Goal: Task Accomplishment & Management: Use online tool/utility

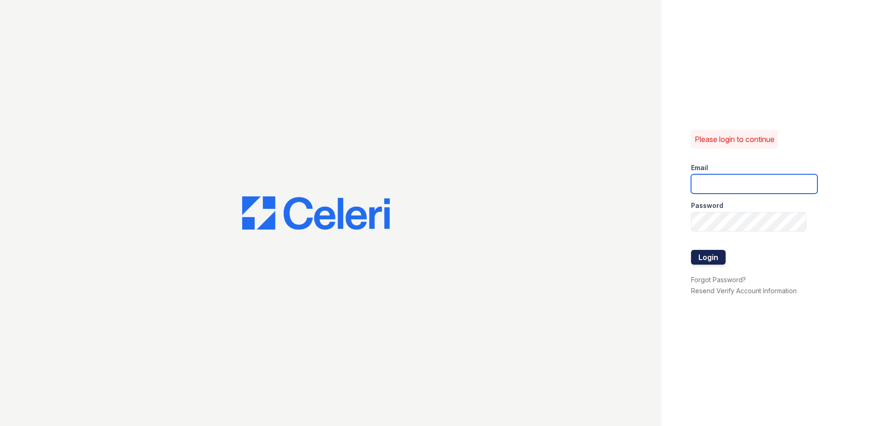
type input "[EMAIL_ADDRESS][DOMAIN_NAME]"
click at [709, 256] on button "Login" at bounding box center [708, 257] width 35 height 15
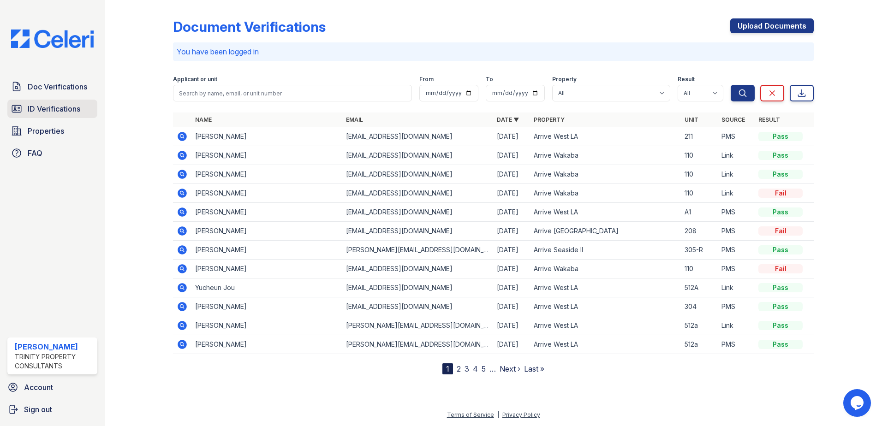
click at [40, 105] on span "ID Verifications" at bounding box center [54, 108] width 53 height 11
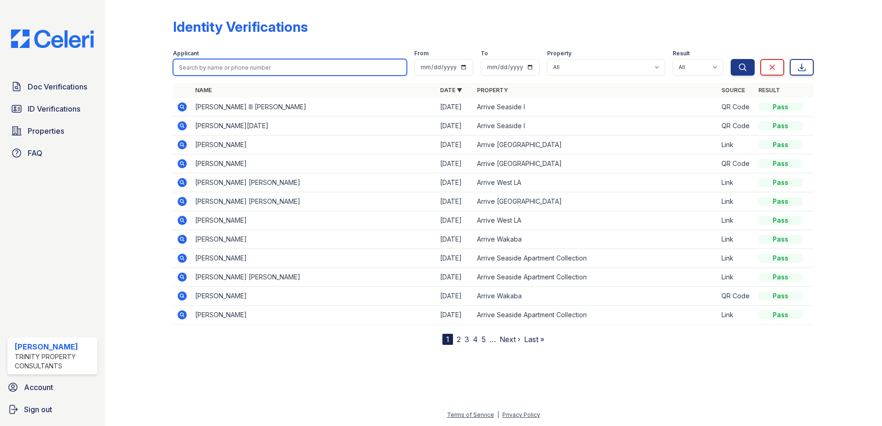
click at [267, 70] on input "search" at bounding box center [290, 67] width 234 height 17
